Goal: Task Accomplishment & Management: Use online tool/utility

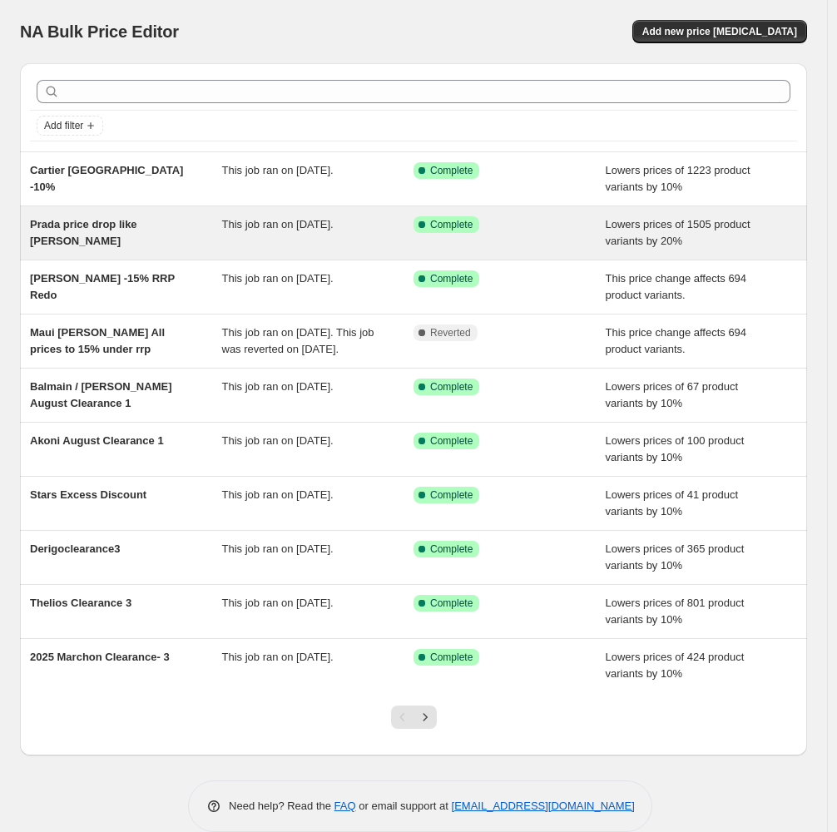
click at [296, 255] on div "Prada price drop like [PERSON_NAME] This job ran on [DATE]. Success Complete Co…" at bounding box center [414, 232] width 788 height 53
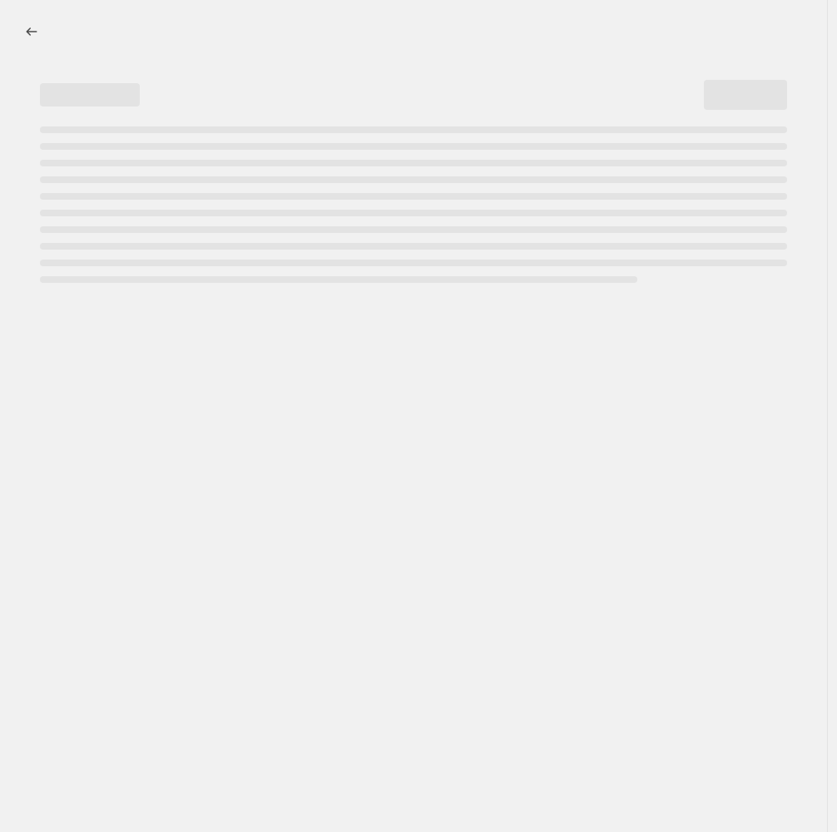
select select "percentage"
select select "remove"
select select "vendor"
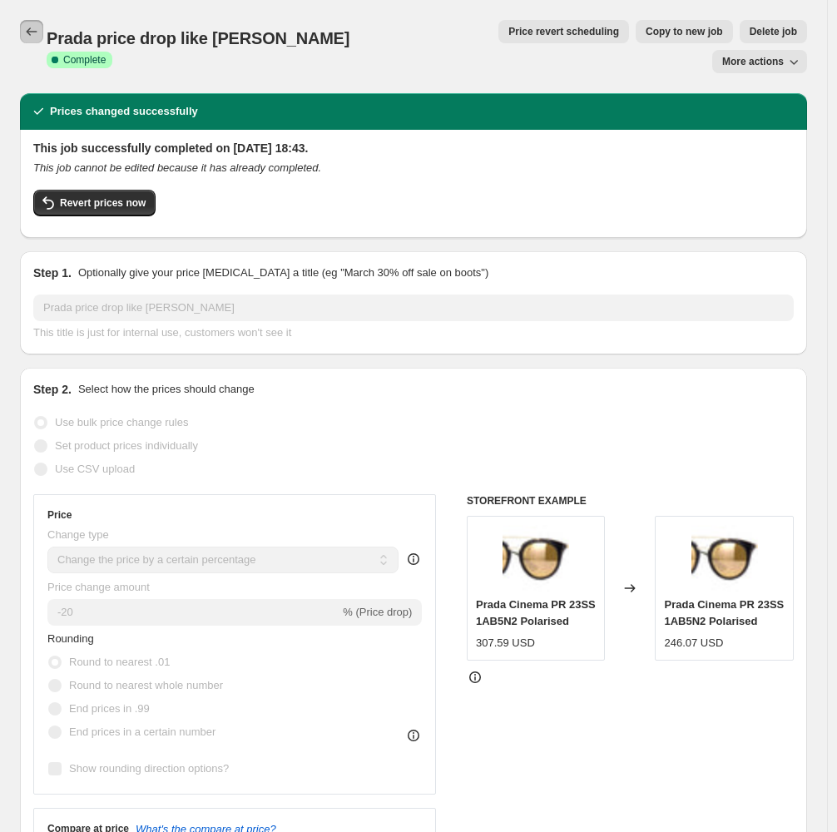
click at [29, 21] on button "Price change jobs" at bounding box center [31, 31] width 23 height 23
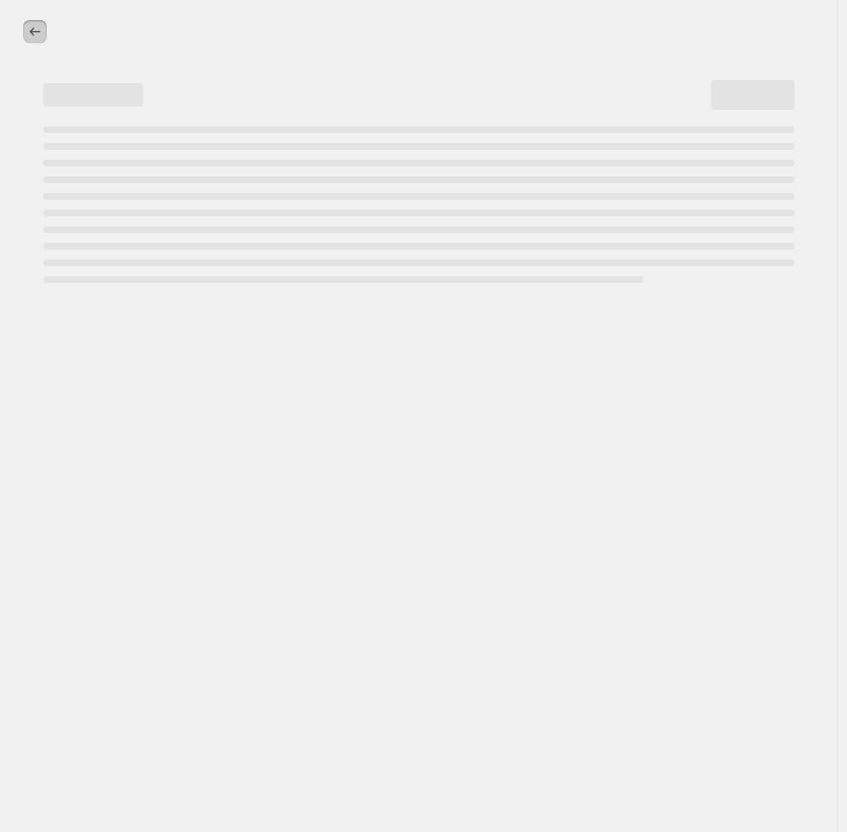
click at [33, 32] on icon "Price change jobs" at bounding box center [35, 31] width 17 height 17
